Goal: Task Accomplishment & Management: Complete application form

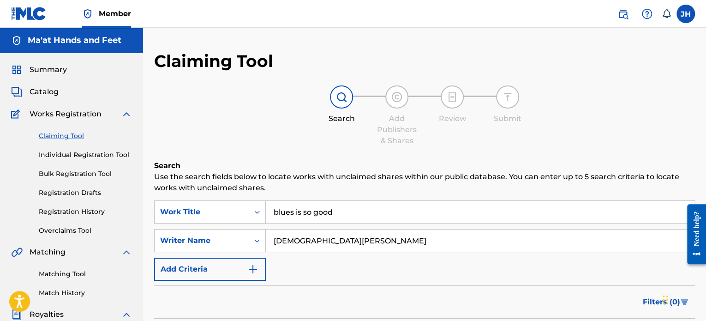
click at [686, 14] on label at bounding box center [686, 14] width 18 height 18
click at [686, 14] on input "[PERSON_NAME] [PERSON_NAME] [EMAIL_ADDRESS][DOMAIN_NAME] Notification Preferenc…" at bounding box center [686, 14] width 0 height 0
click at [601, 114] on link "Profile" at bounding box center [595, 115] width 18 height 8
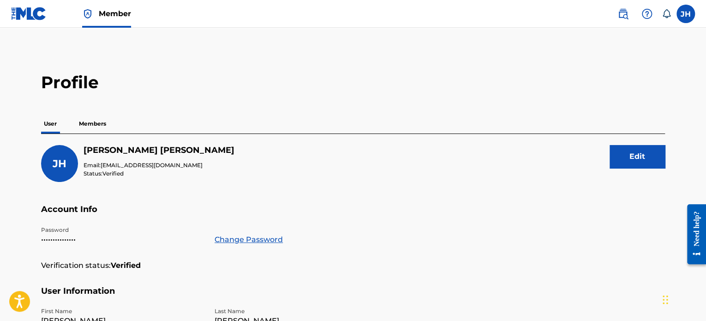
click at [685, 14] on label at bounding box center [686, 14] width 18 height 18
click at [686, 14] on input "[PERSON_NAME] [PERSON_NAME] [EMAIL_ADDRESS][DOMAIN_NAME] Notification Preferenc…" at bounding box center [686, 14] width 0 height 0
click at [39, 14] on img at bounding box center [29, 13] width 36 height 13
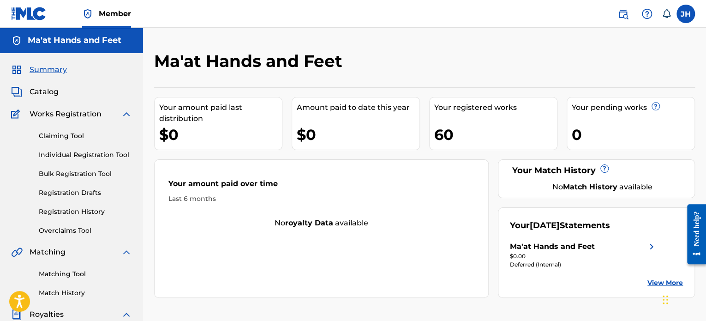
click at [49, 89] on span "Catalog" at bounding box center [44, 91] width 29 height 11
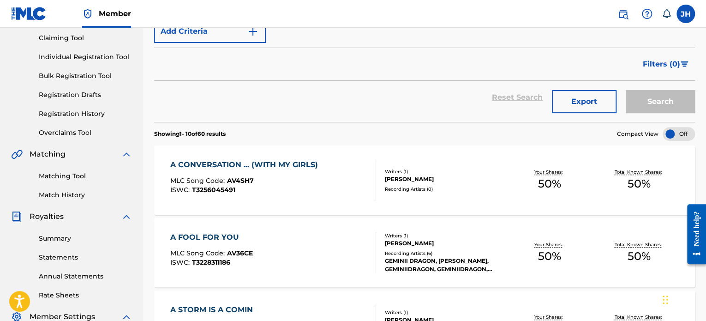
scroll to position [99, 0]
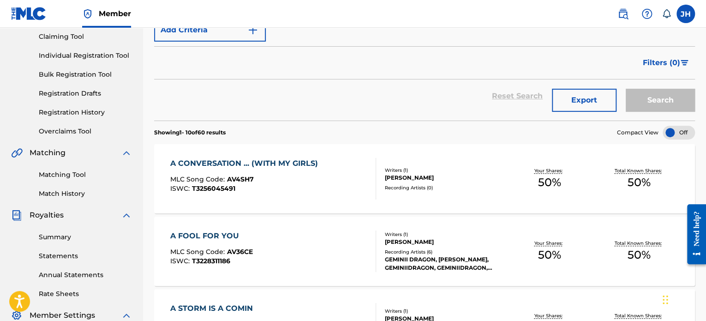
click at [291, 165] on div "A CONVERSATION ... (WITH MY GIRLS)" at bounding box center [246, 163] width 152 height 11
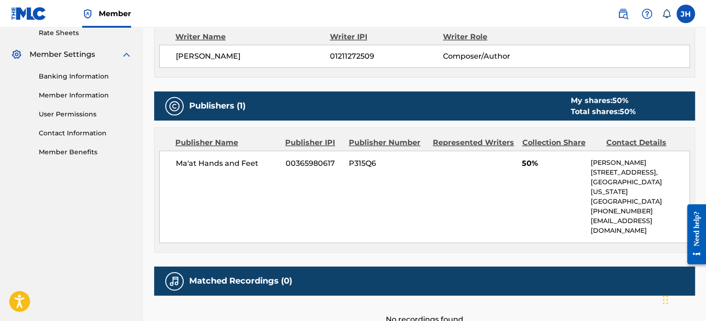
scroll to position [360, 0]
click at [361, 160] on span "P315Q6" at bounding box center [387, 163] width 77 height 11
copy span "P315Q6"
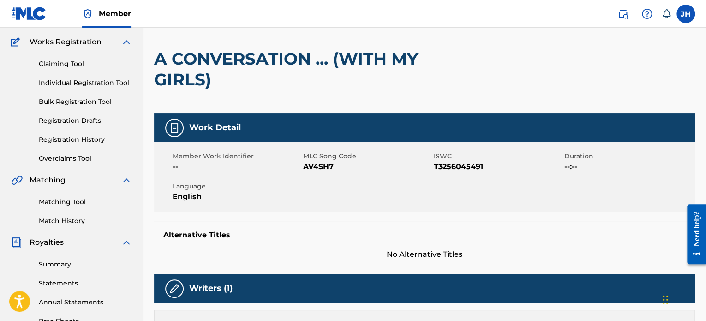
scroll to position [0, 0]
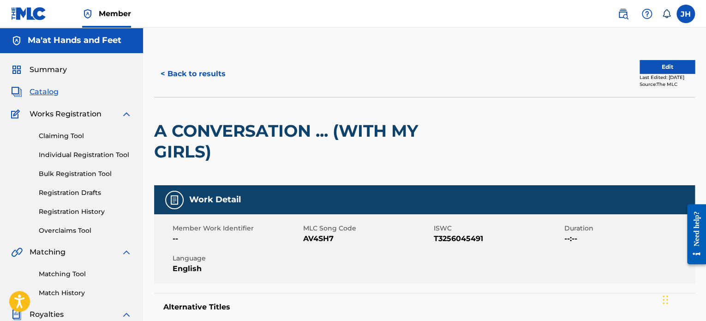
click at [213, 70] on button "< Back to results" at bounding box center [193, 73] width 78 height 23
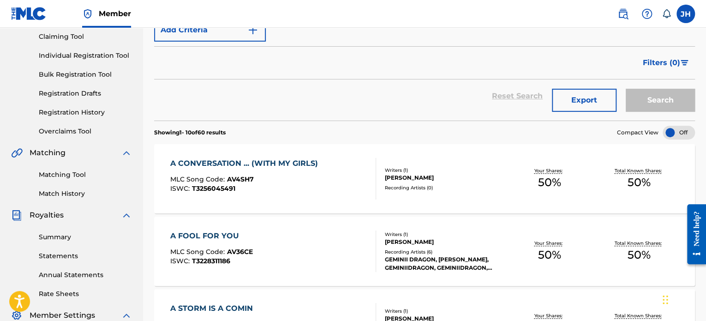
scroll to position [138, 0]
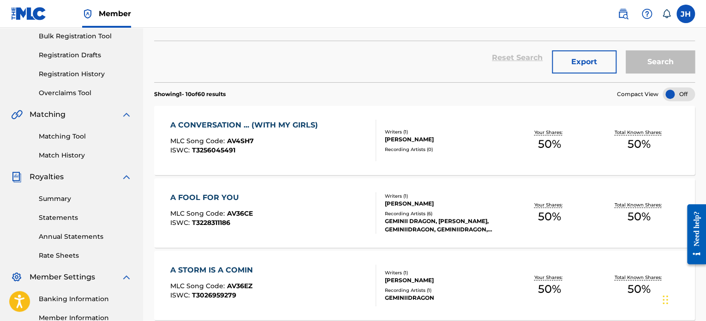
click at [229, 193] on div "A FOOL FOR YOU" at bounding box center [211, 197] width 83 height 11
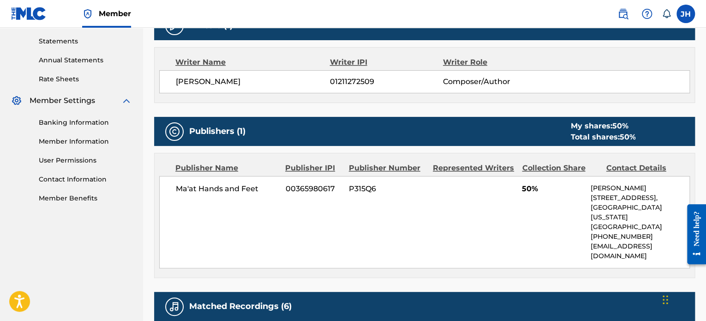
scroll to position [316, 0]
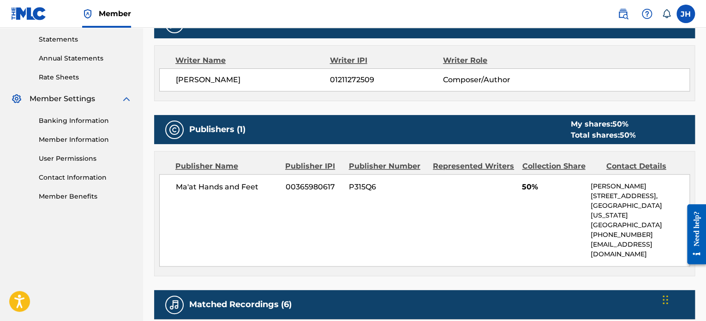
click at [321, 187] on span "00365980617" at bounding box center [314, 186] width 56 height 11
copy span "00365980617"
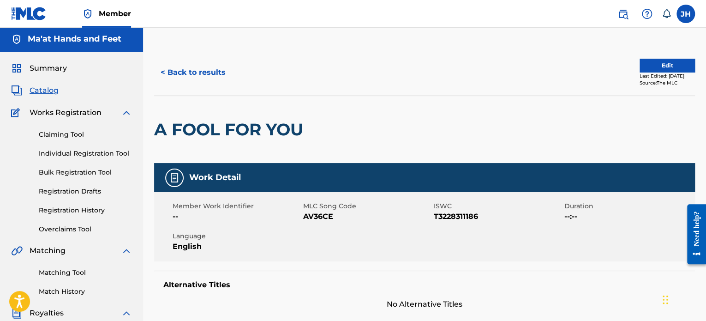
scroll to position [0, 0]
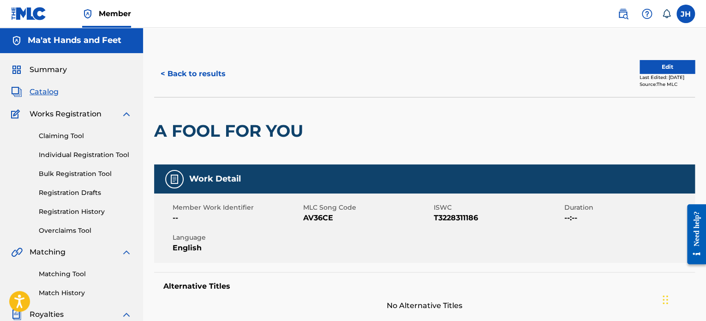
click at [83, 173] on link "Bulk Registration Tool" at bounding box center [85, 174] width 93 height 10
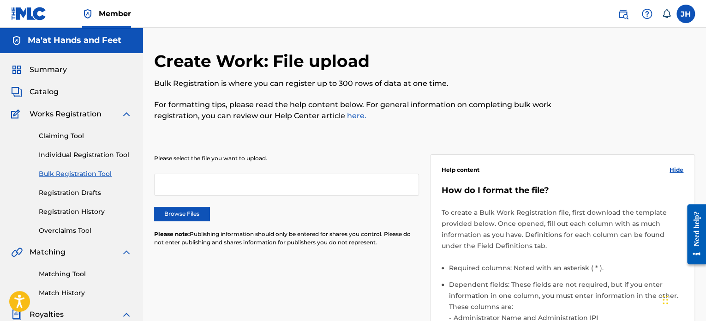
click at [203, 185] on div at bounding box center [286, 185] width 265 height 22
click at [186, 219] on label "Browse Files" at bounding box center [181, 214] width 55 height 14
click at [0, 0] on input "Browse Files" at bounding box center [0, 0] width 0 height 0
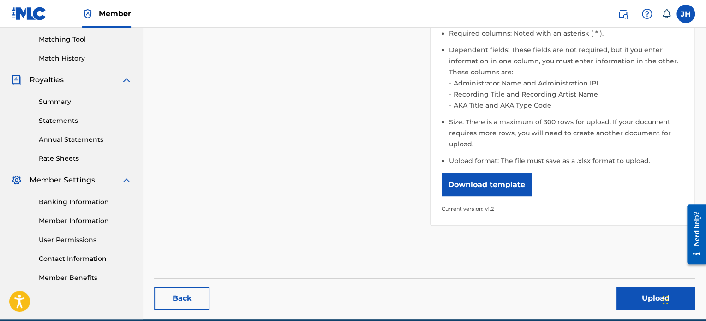
scroll to position [234, 0]
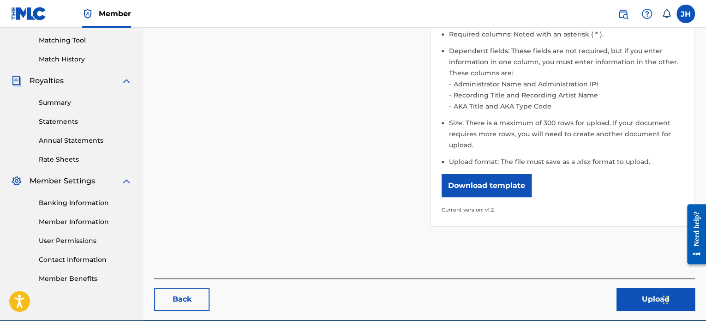
click at [644, 297] on button "Upload" at bounding box center [656, 299] width 78 height 23
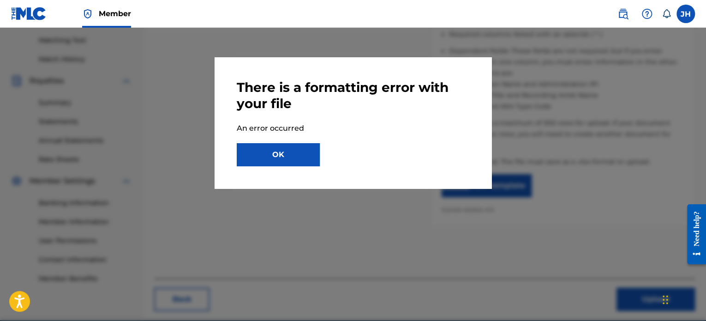
click at [287, 150] on button "OK" at bounding box center [278, 154] width 83 height 23
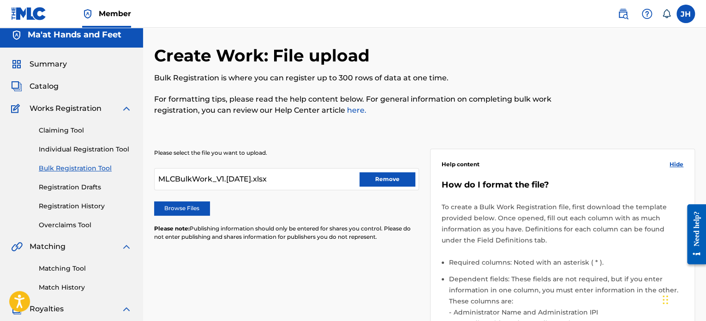
scroll to position [0, 0]
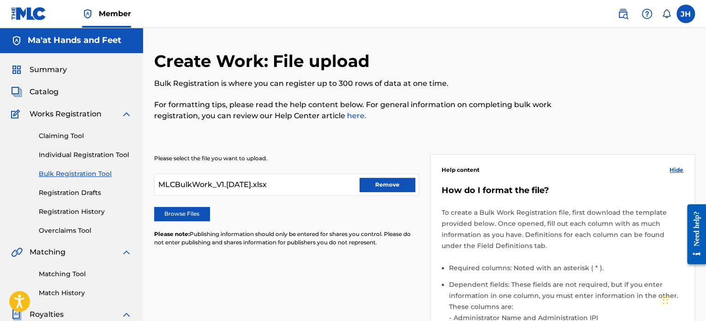
click at [389, 186] on button "Remove" at bounding box center [387, 185] width 55 height 14
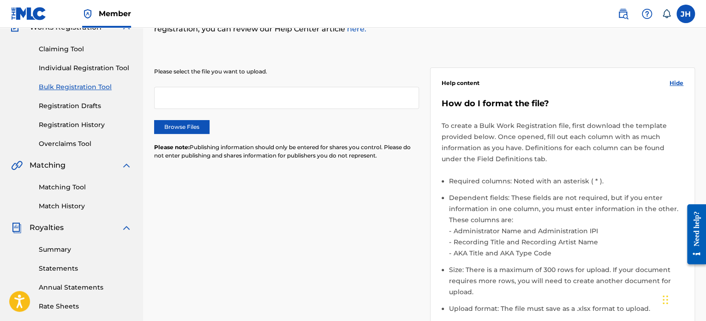
scroll to position [85, 0]
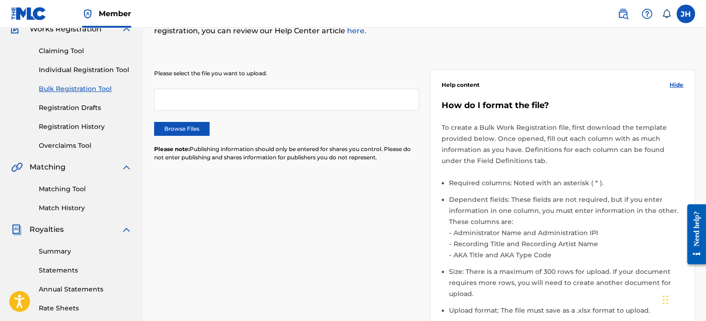
click at [191, 129] on label "Browse Files" at bounding box center [181, 129] width 55 height 14
click at [0, 0] on input "Browse Files" at bounding box center [0, 0] width 0 height 0
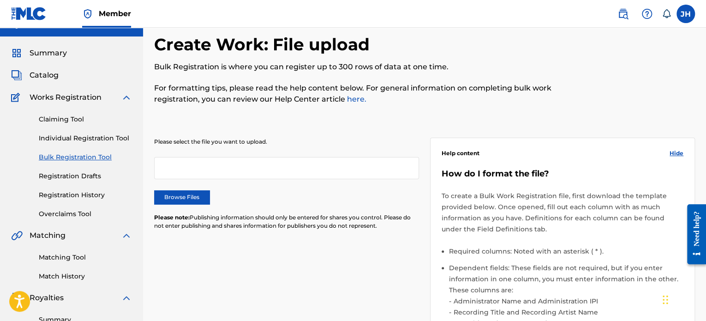
scroll to position [0, 0]
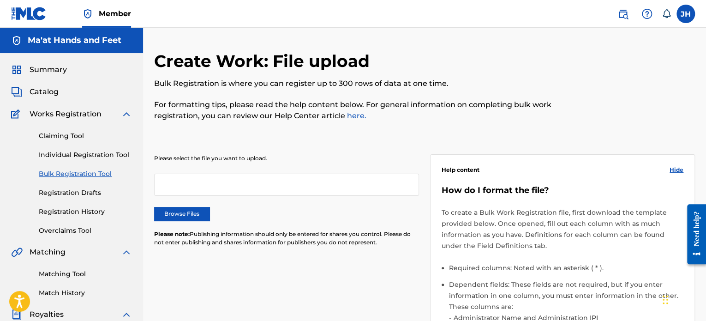
click at [198, 213] on label "Browse Files" at bounding box center [181, 214] width 55 height 14
click at [0, 0] on input "Browse Files" at bounding box center [0, 0] width 0 height 0
click at [37, 70] on span "Summary" at bounding box center [48, 69] width 37 height 11
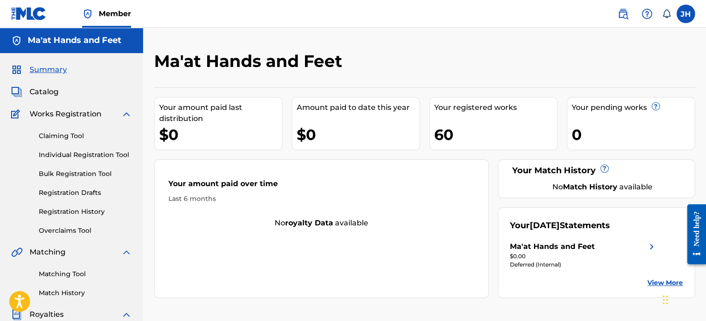
click at [71, 173] on link "Bulk Registration Tool" at bounding box center [85, 174] width 93 height 10
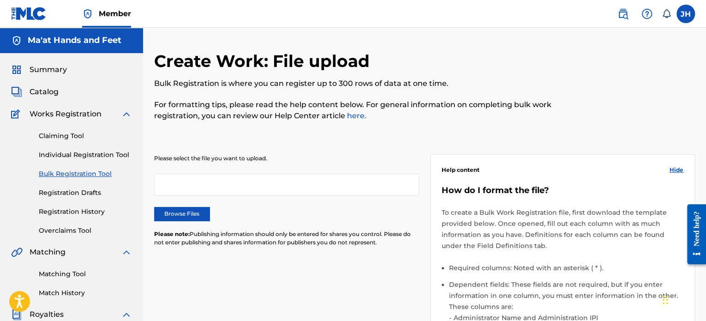
click at [170, 211] on label "Browse Files" at bounding box center [181, 214] width 55 height 14
click at [0, 0] on input "Browse Files" at bounding box center [0, 0] width 0 height 0
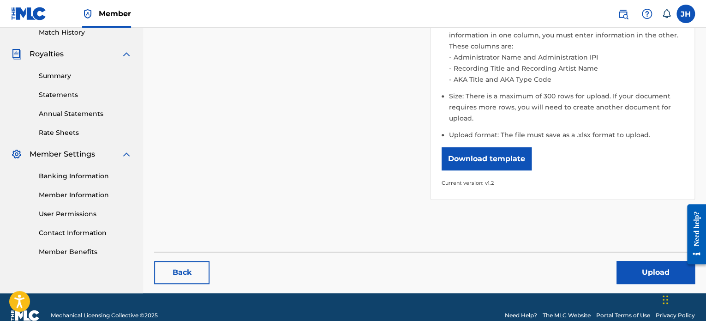
scroll to position [276, 0]
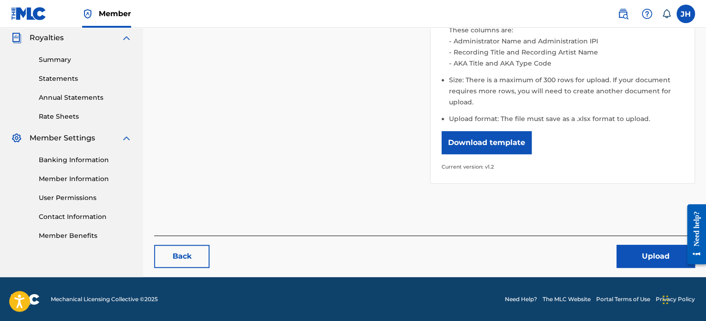
click at [639, 254] on button "Upload" at bounding box center [656, 256] width 78 height 23
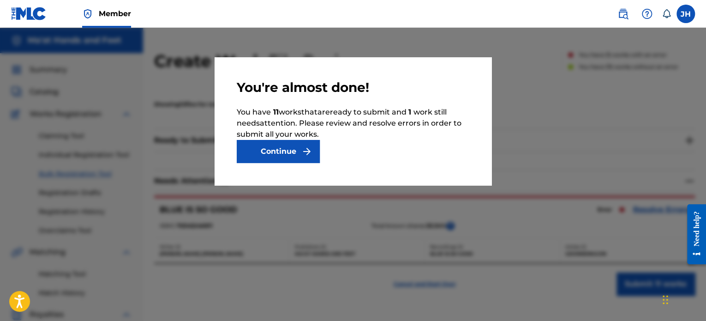
click at [285, 151] on button "Continue" at bounding box center [278, 151] width 83 height 23
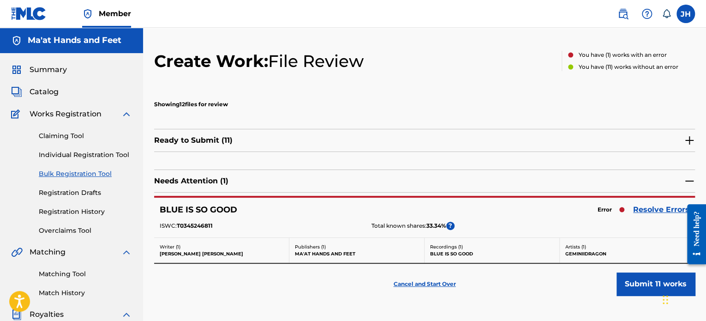
click at [660, 210] on link "Resolve Errors" at bounding box center [661, 209] width 56 height 11
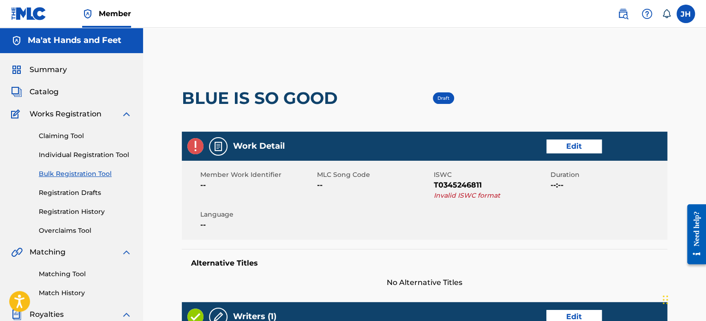
click at [568, 153] on div "Work Detail Edit" at bounding box center [425, 146] width 486 height 29
click at [571, 150] on link "Edit" at bounding box center [574, 146] width 55 height 14
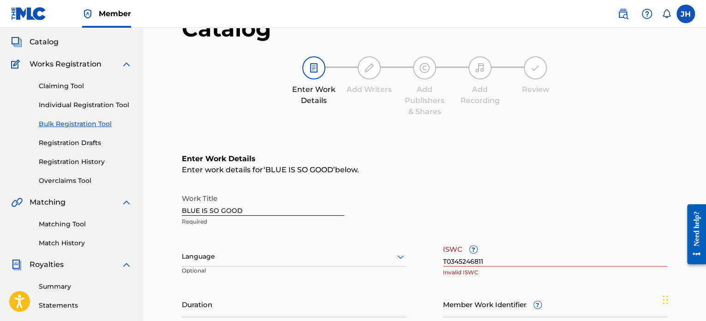
scroll to position [52, 0]
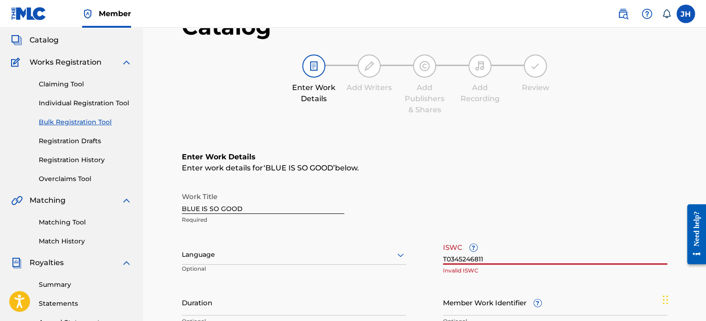
drag, startPoint x: 492, startPoint y: 260, endPoint x: 367, endPoint y: 275, distance: 126.4
click at [367, 275] on div "Work Title BLUE IS SO GOOD Required Language Optional ISWC ? T0345246811 Invali…" at bounding box center [425, 258] width 486 height 143
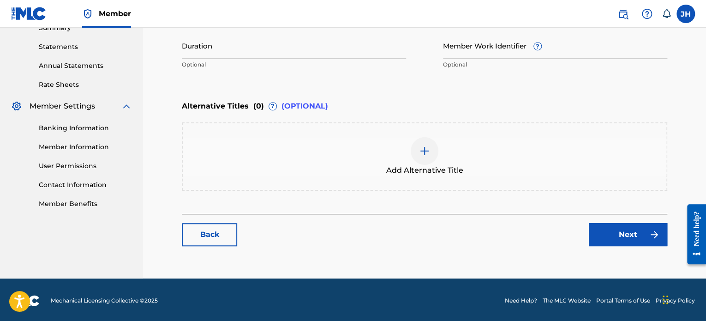
scroll to position [309, 0]
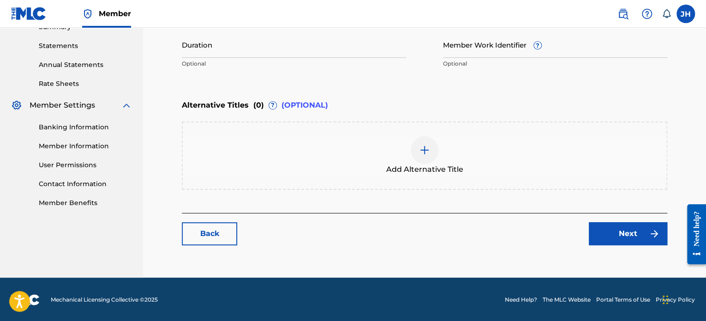
click at [625, 236] on link "Next" at bounding box center [628, 233] width 78 height 23
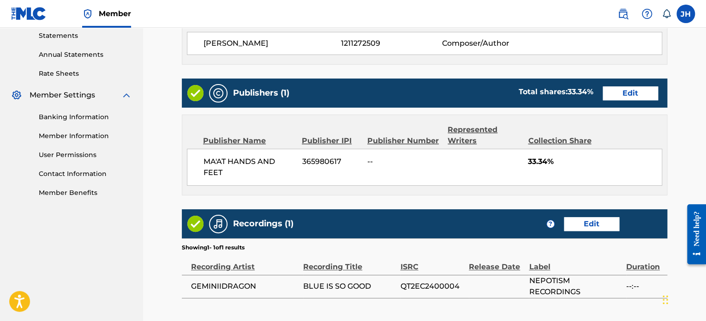
scroll to position [418, 0]
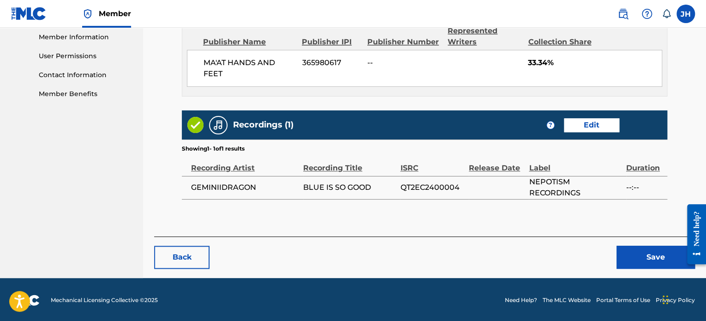
click at [652, 254] on button "Save" at bounding box center [656, 257] width 78 height 23
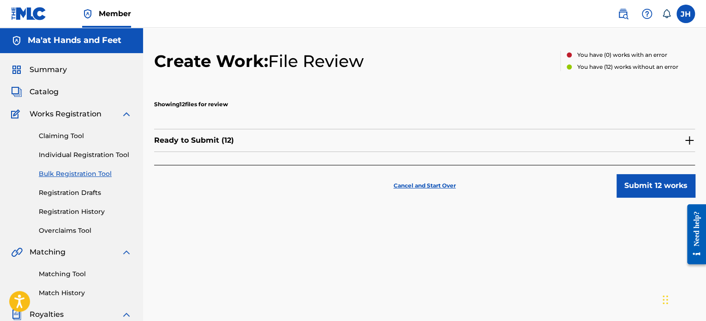
click at [652, 185] on button "Submit 12 works" at bounding box center [656, 185] width 78 height 23
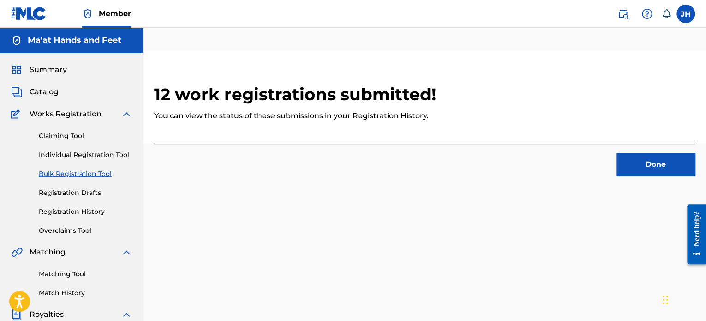
click at [674, 174] on button "Done" at bounding box center [656, 164] width 78 height 23
